Goal: Task Accomplishment & Management: Manage account settings

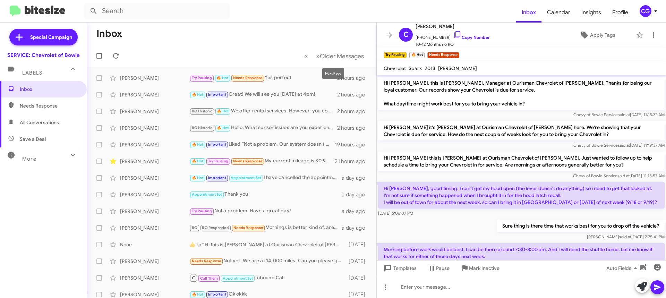
scroll to position [59, 0]
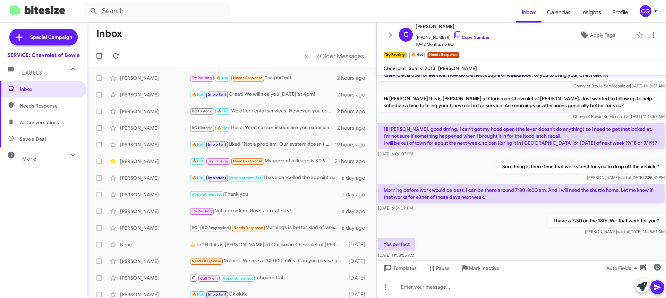
click at [643, 7] on div "CG" at bounding box center [646, 11] width 12 height 12
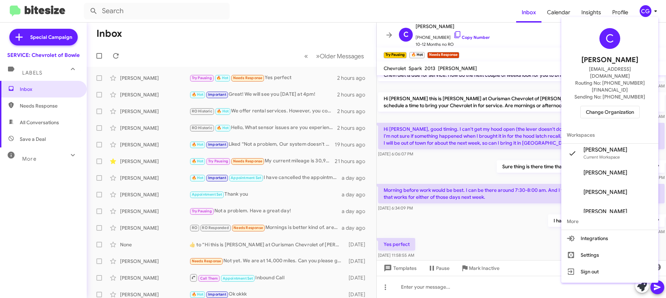
click at [621, 106] on span "Change Organization" at bounding box center [610, 112] width 48 height 12
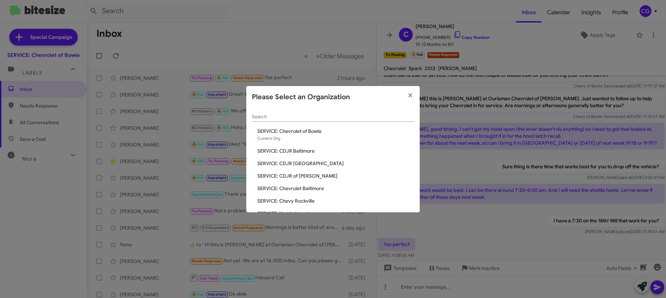
click at [312, 185] on span "SERVICE: Chevrolet Baltimore" at bounding box center [335, 188] width 157 height 7
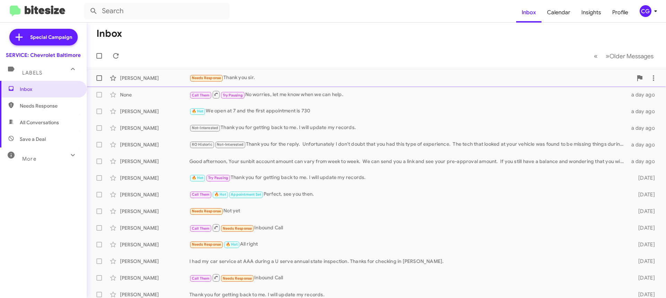
click at [279, 76] on div "Needs Response Thank you sir." at bounding box center [410, 78] width 443 height 8
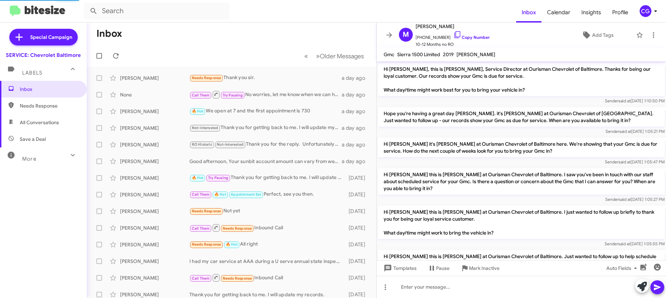
scroll to position [80, 0]
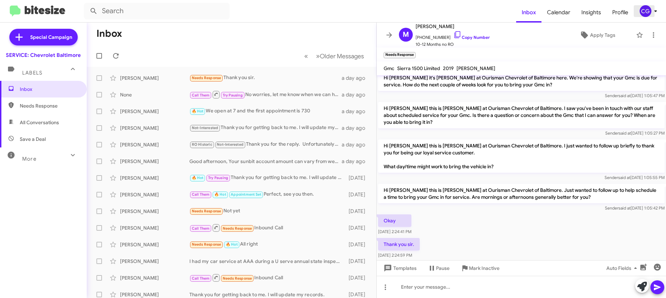
click at [654, 11] on icon at bounding box center [656, 11] width 8 height 8
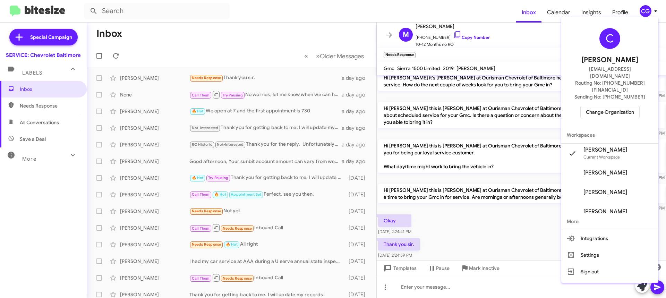
click at [632, 106] on span "Change Organization" at bounding box center [610, 112] width 48 height 12
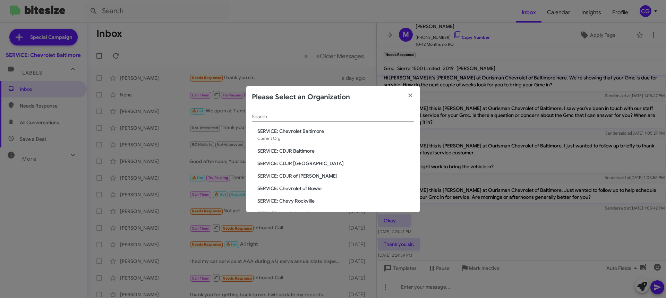
click at [299, 176] on span "SERVICE: CDJR of [PERSON_NAME]" at bounding box center [335, 175] width 157 height 7
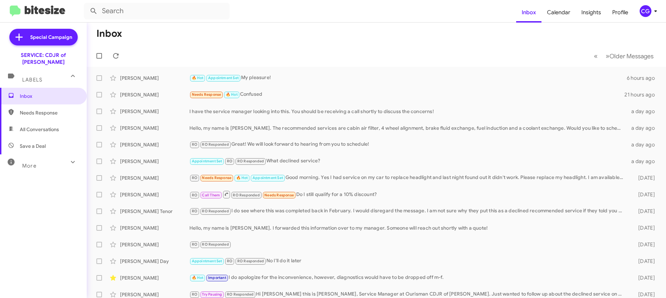
drag, startPoint x: 662, startPoint y: 6, endPoint x: 658, endPoint y: 9, distance: 5.4
click at [658, 9] on mat-toolbar "Inbox Calendar Insights Profile CG" at bounding box center [333, 11] width 666 height 22
click at [654, 9] on icon at bounding box center [656, 11] width 8 height 8
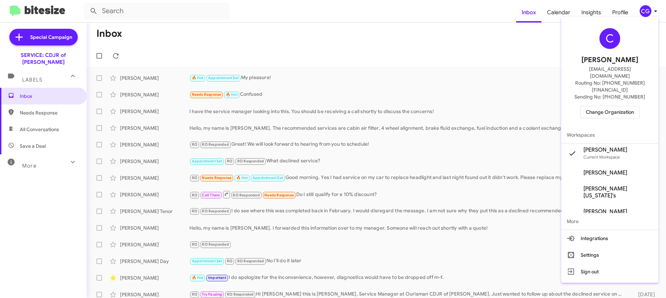
drag, startPoint x: 598, startPoint y: 109, endPoint x: 597, endPoint y: 99, distance: 10.2
click at [598, 107] on div "C Carmen Gast cgast@ourismancars.com Routing No: +1 (301) 249-4227 Sending No: …" at bounding box center [609, 73] width 97 height 107
click at [596, 106] on span "Change Organization" at bounding box center [610, 112] width 48 height 12
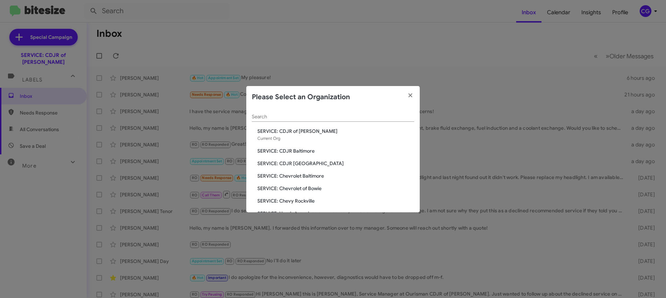
click at [315, 188] on span "SERVICE: Chevrolet of Bowie" at bounding box center [335, 188] width 157 height 7
